Goal: Entertainment & Leisure: Consume media (video, audio)

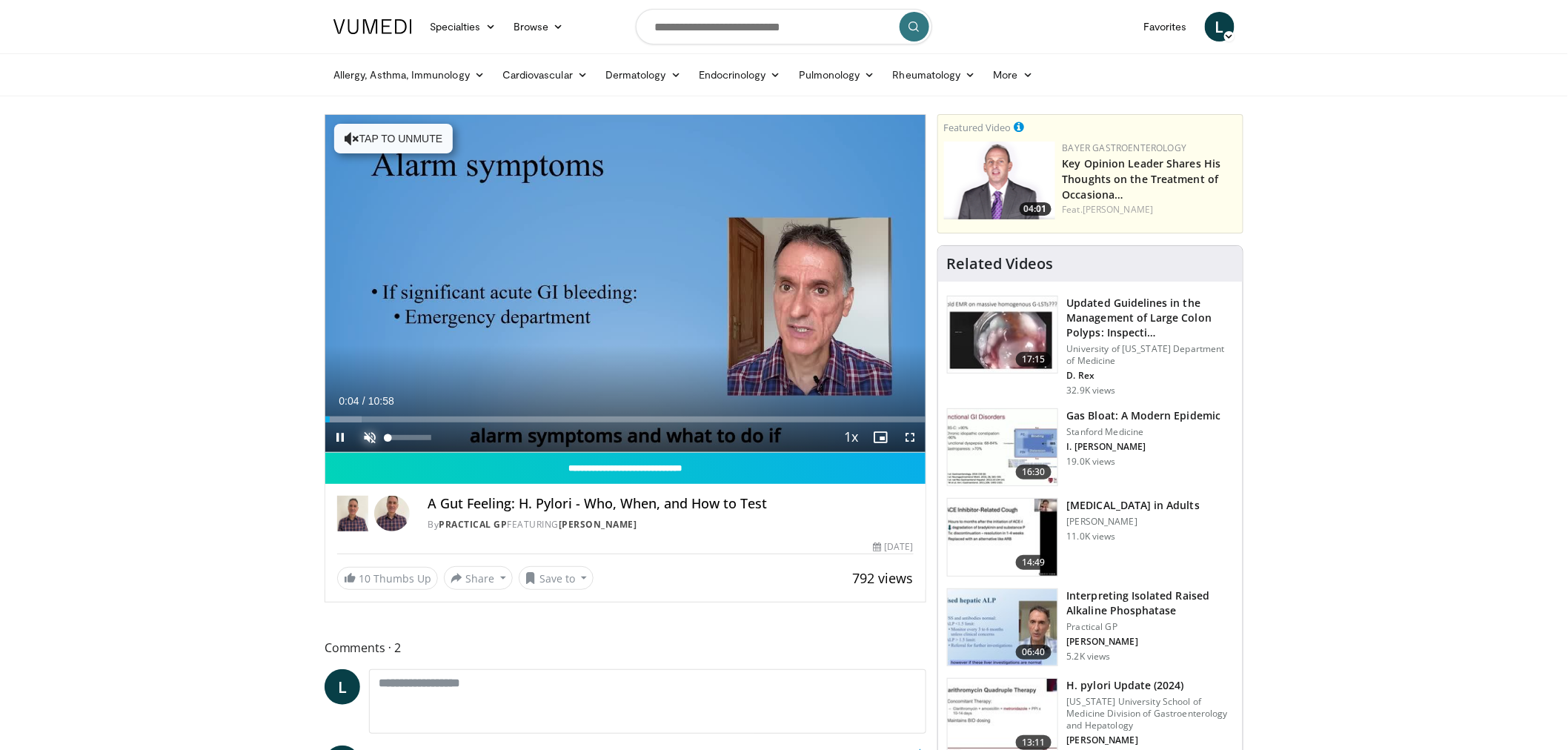
click at [368, 347] on span "Video Player" at bounding box center [370, 437] width 30 height 30
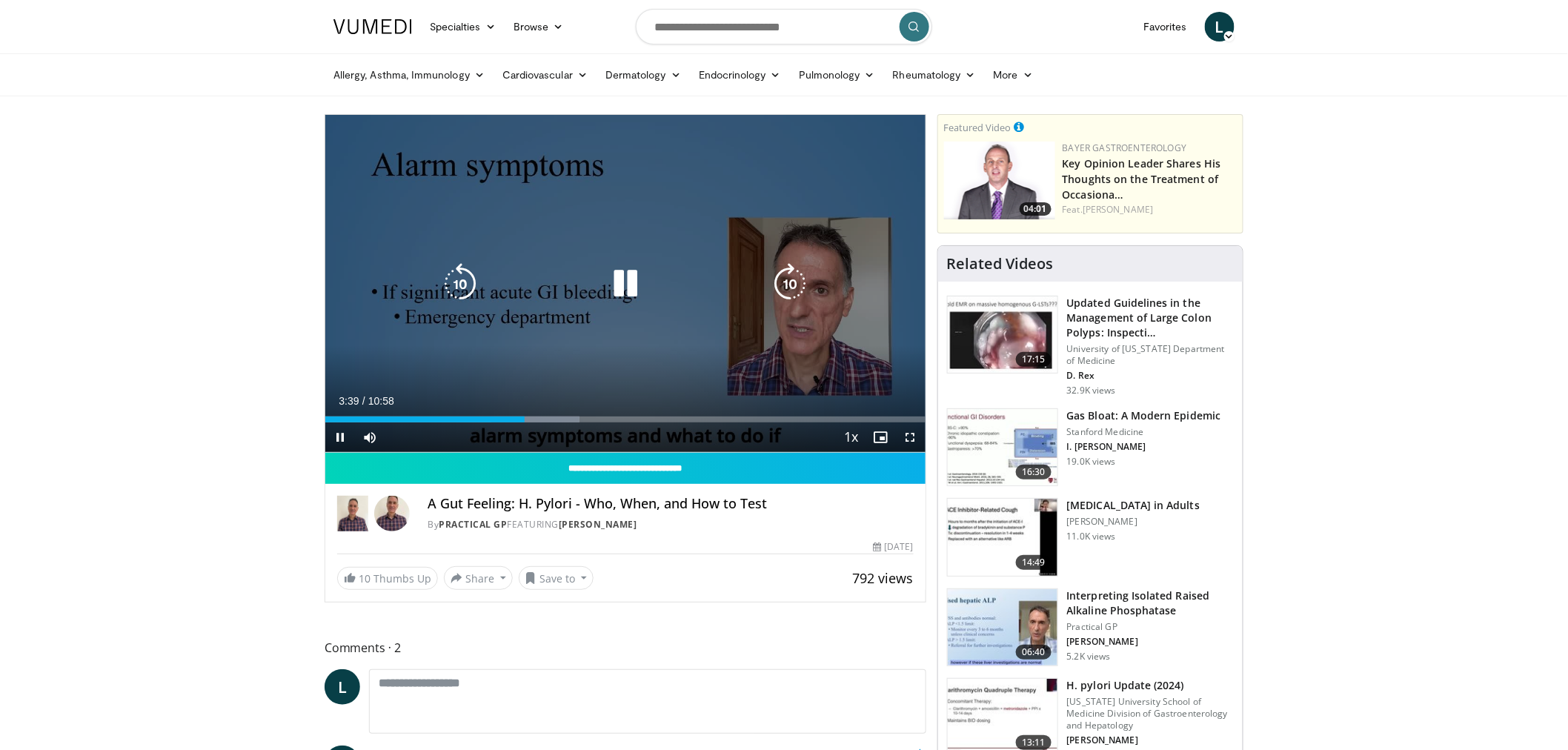
click at [634, 225] on div "10 seconds Tap to unmute" at bounding box center [625, 283] width 600 height 337
click at [684, 287] on div "Video Player" at bounding box center [625, 284] width 360 height 30
click at [623, 278] on icon "Video Player" at bounding box center [625, 284] width 42 height 42
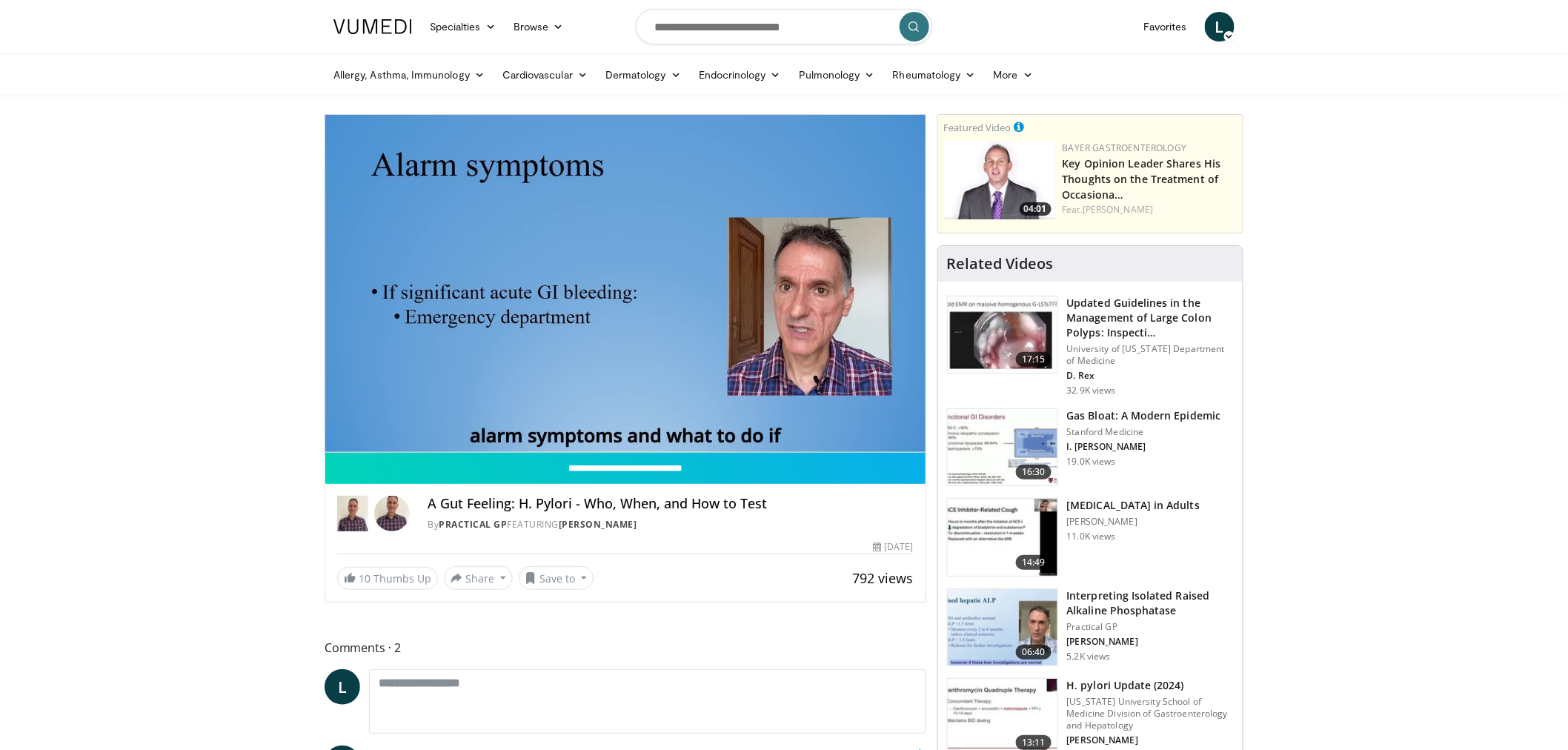
drag, startPoint x: 240, startPoint y: 335, endPoint x: 246, endPoint y: 344, distance: 10.8
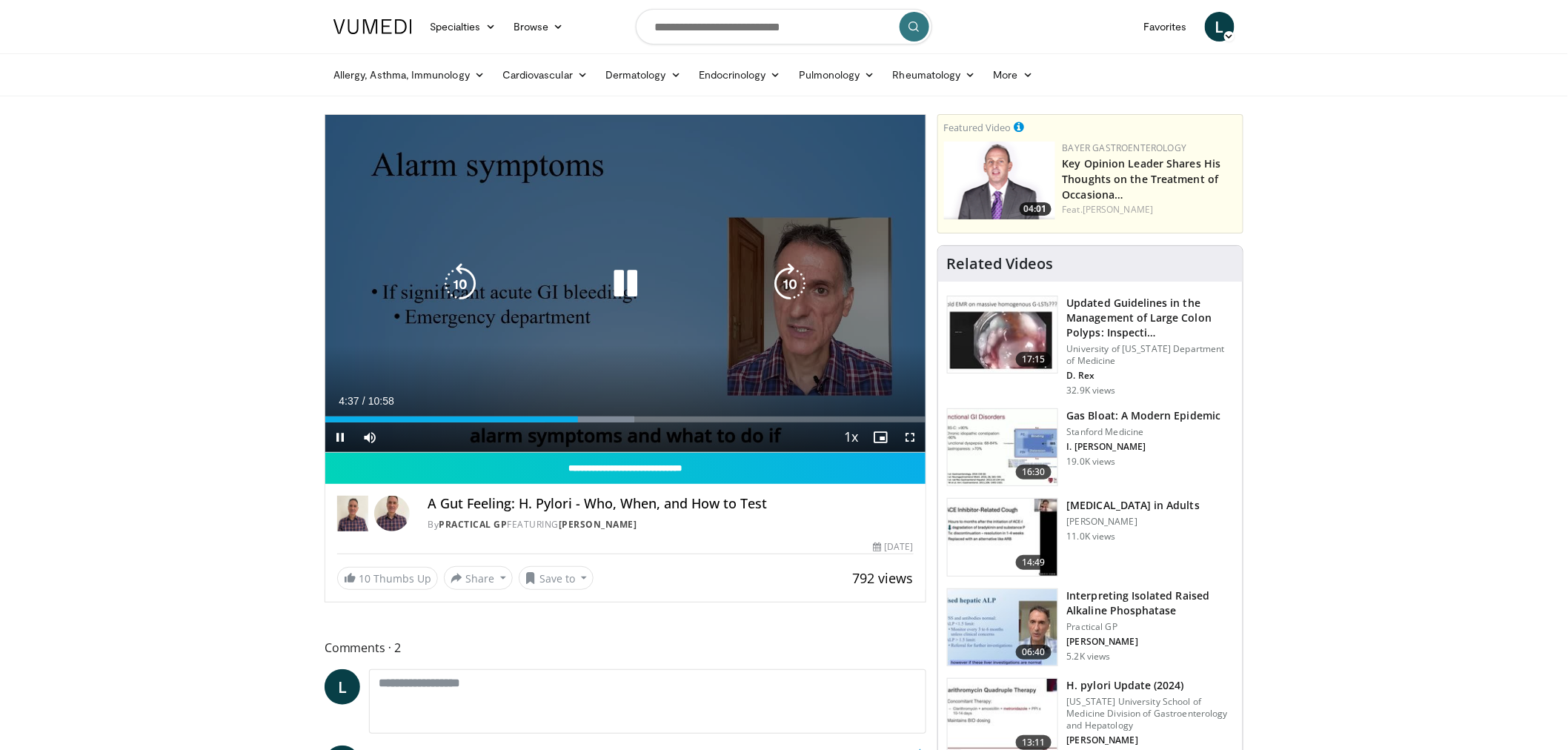
click at [515, 347] on div "10 seconds Tap to unmute" at bounding box center [625, 283] width 600 height 337
click at [604, 271] on icon "Video Player" at bounding box center [625, 284] width 42 height 42
click at [462, 284] on icon "Video Player" at bounding box center [460, 284] width 42 height 42
click at [463, 284] on icon "Video Player" at bounding box center [460, 284] width 42 height 42
click at [464, 285] on icon "Video Player" at bounding box center [460, 284] width 42 height 42
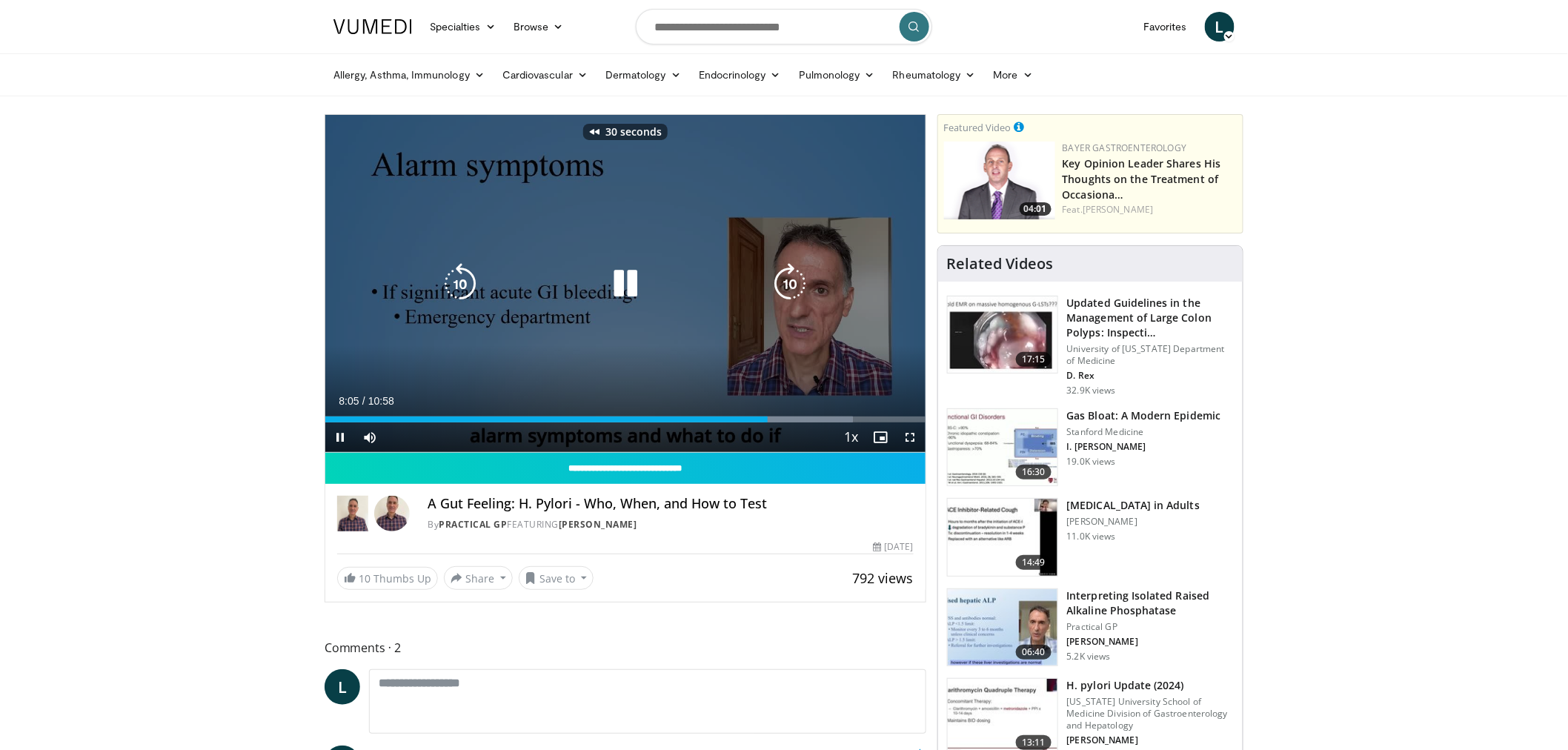
click at [462, 285] on icon "Video Player" at bounding box center [460, 284] width 42 height 42
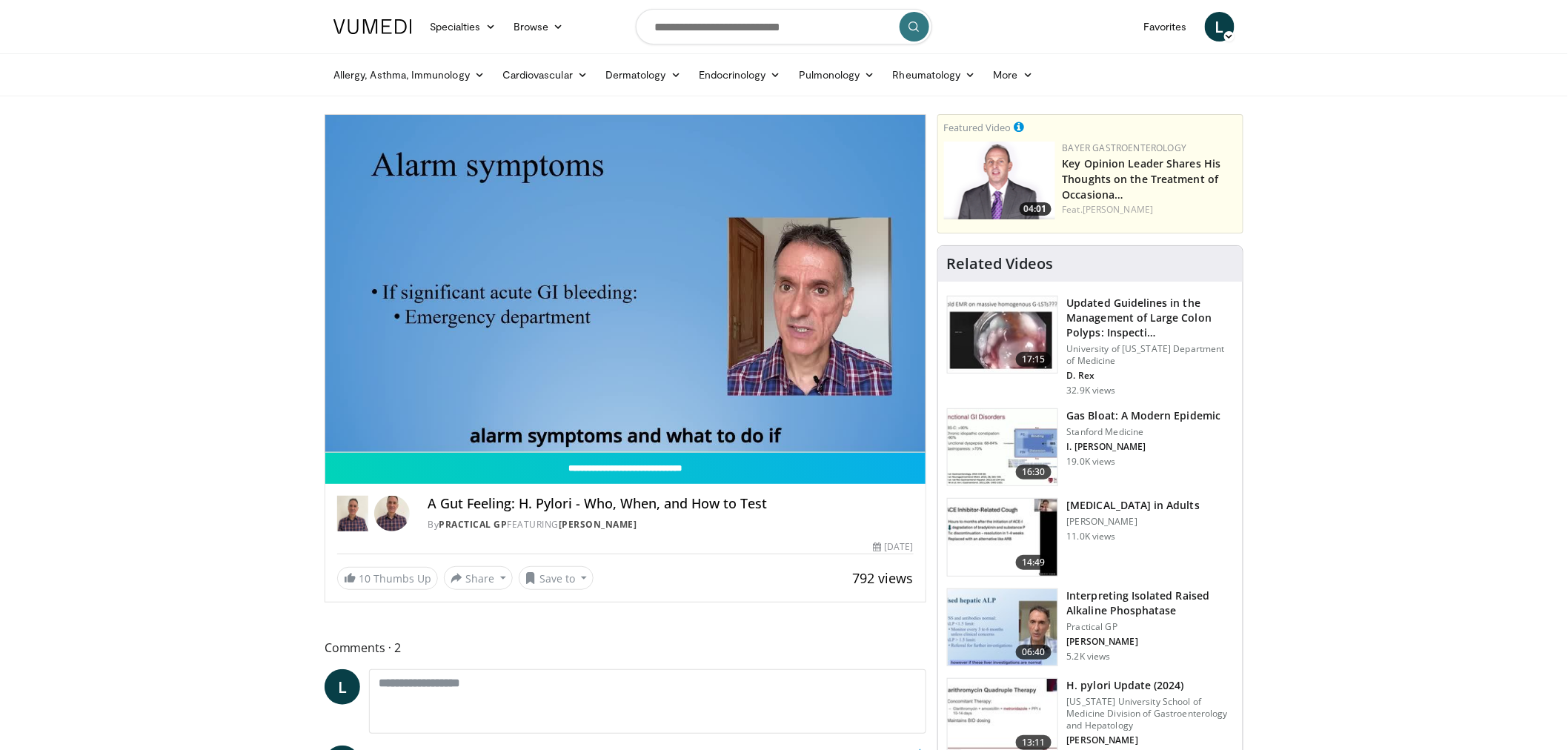
click at [462, 285] on div "40 seconds Tap to unmute" at bounding box center [625, 283] width 600 height 337
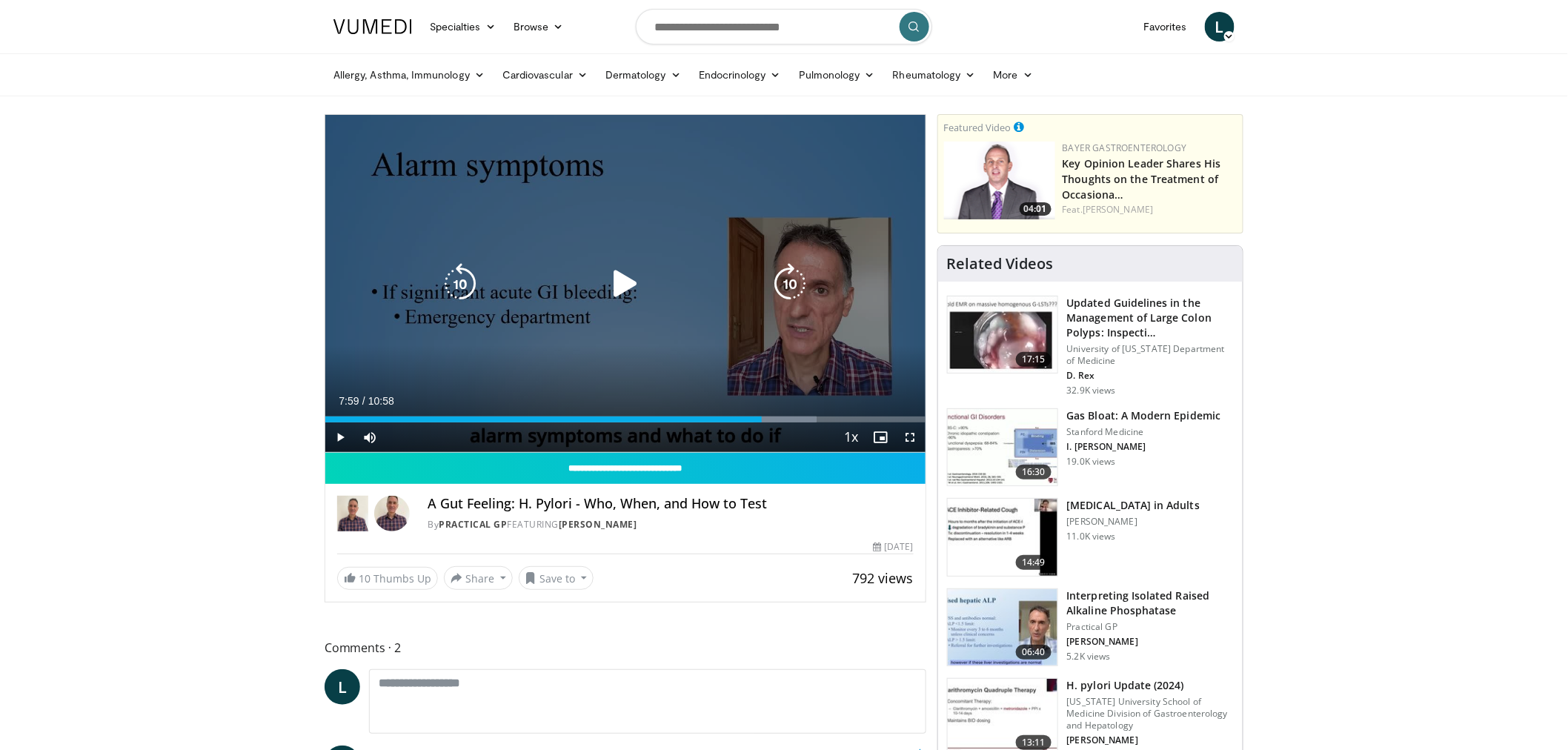
click at [463, 279] on icon "Video Player" at bounding box center [460, 284] width 42 height 42
click at [617, 284] on icon "Video Player" at bounding box center [625, 284] width 42 height 42
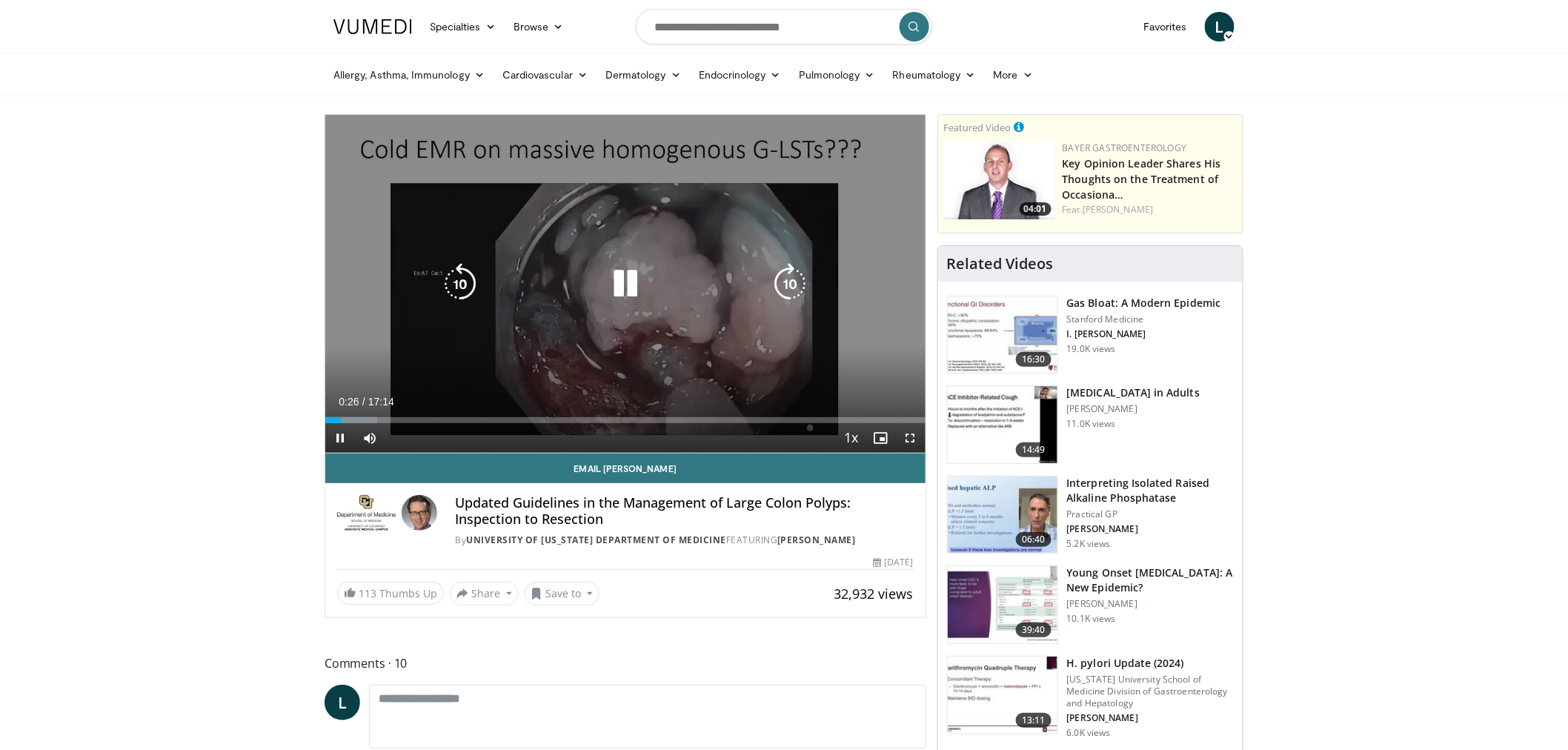
click at [660, 251] on div "10 seconds Tap to unmute" at bounding box center [625, 284] width 600 height 338
